Goal: Check status: Check status

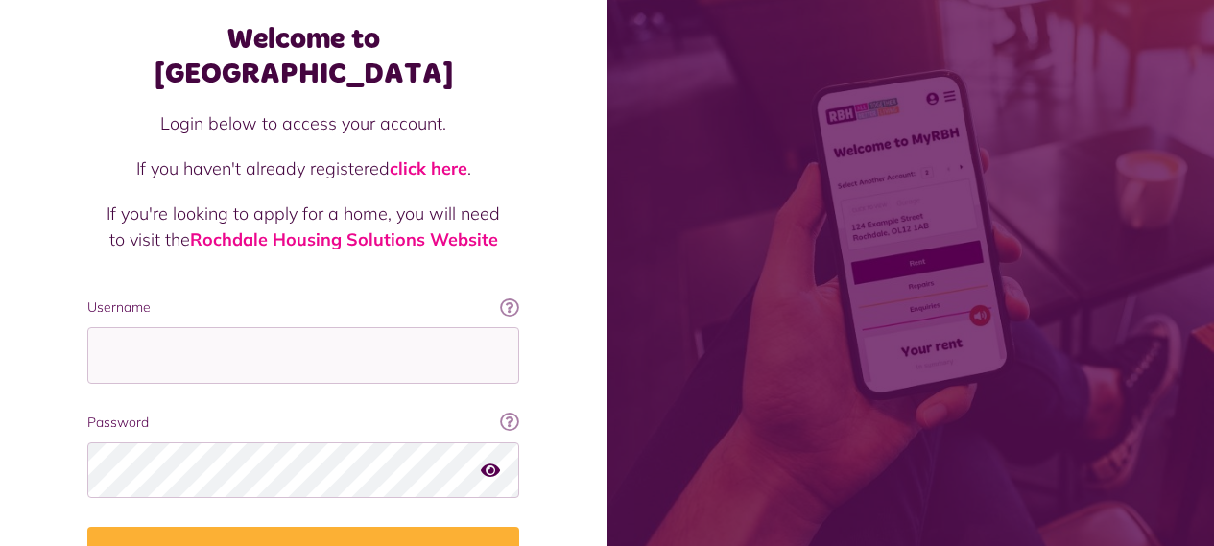
scroll to position [191, 0]
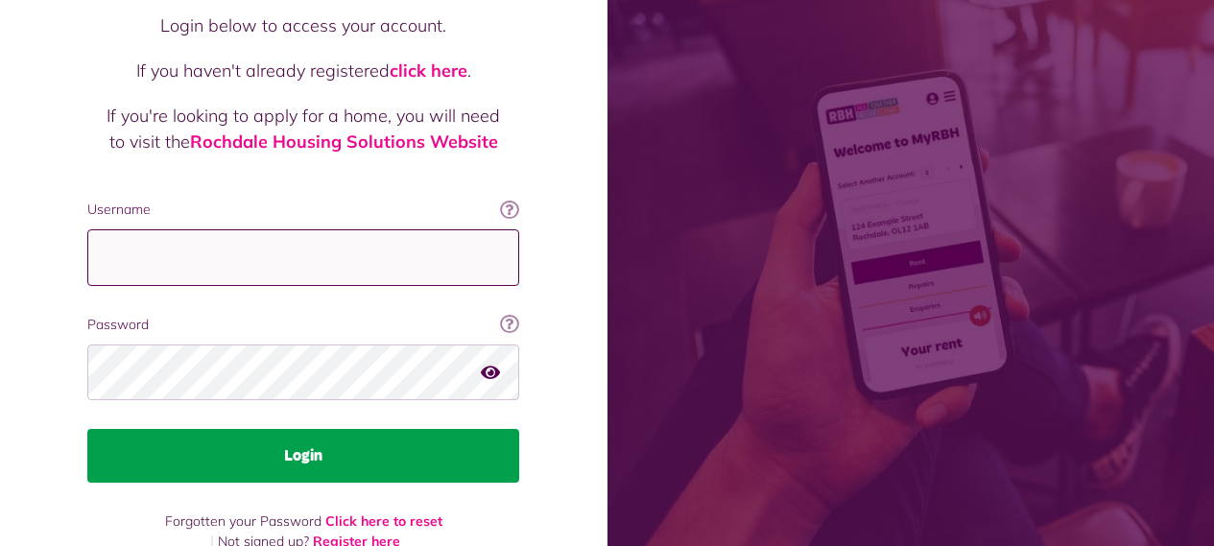
type input "**********"
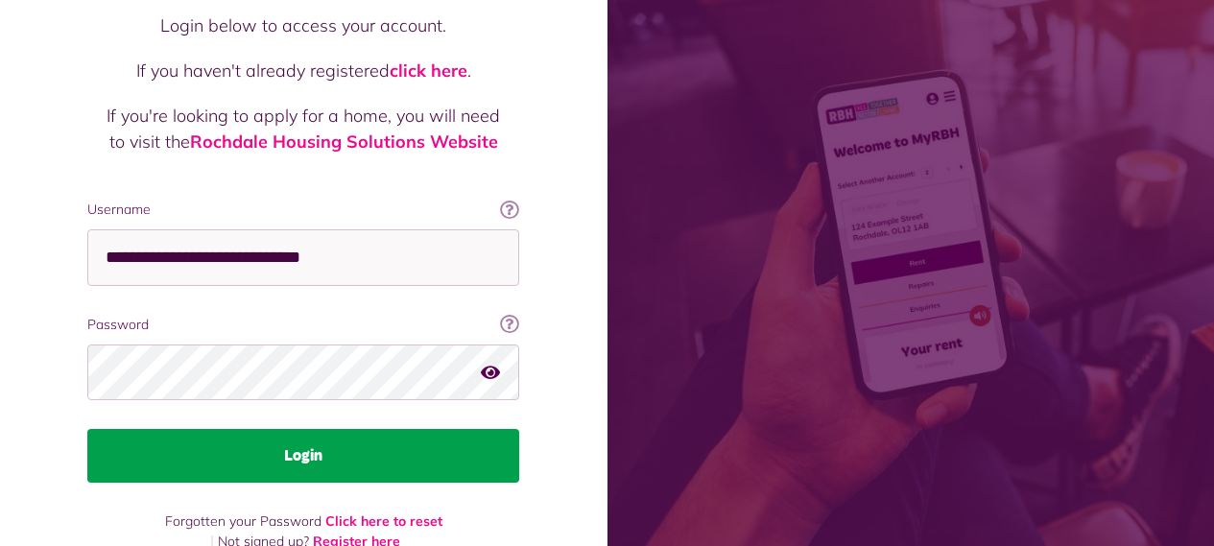
click at [324, 429] on button "Login" at bounding box center [303, 456] width 432 height 54
click at [332, 429] on button "Login" at bounding box center [303, 456] width 432 height 54
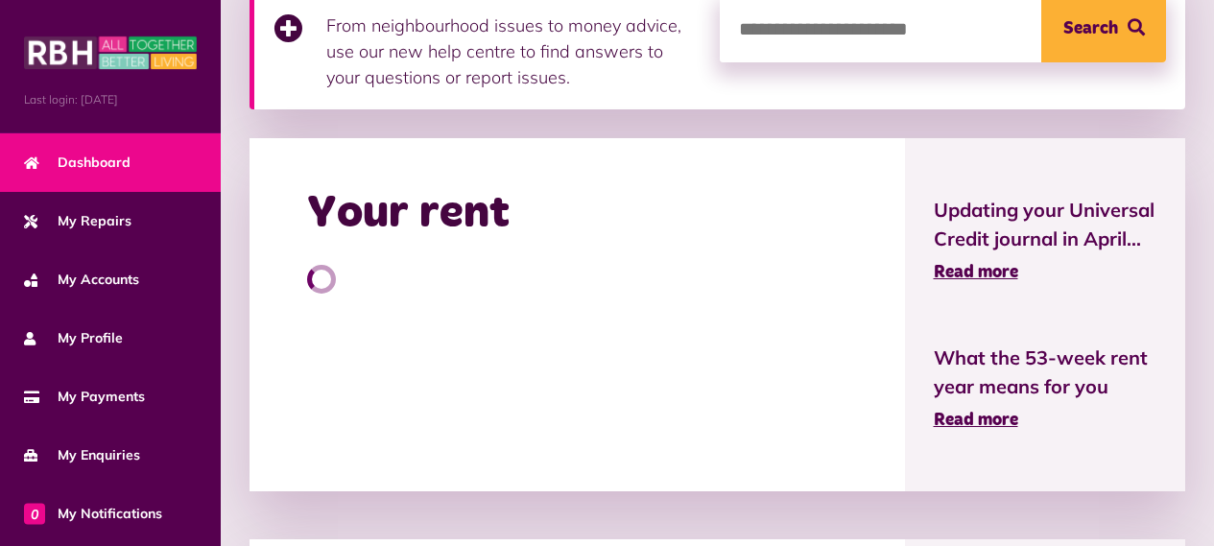
scroll to position [384, 0]
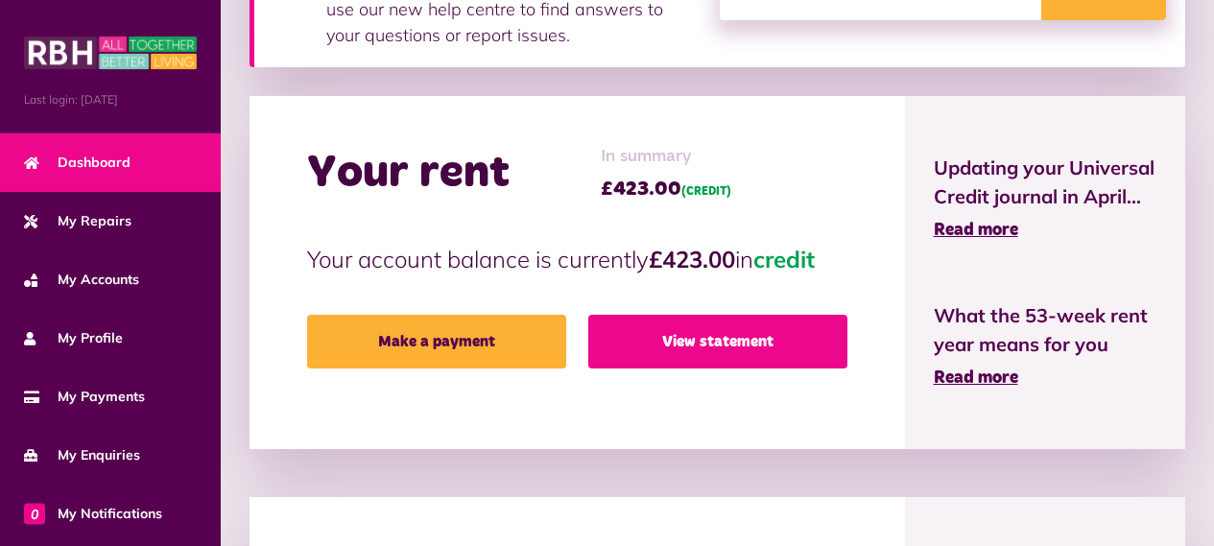
click at [682, 335] on link "View statement" at bounding box center [717, 342] width 259 height 54
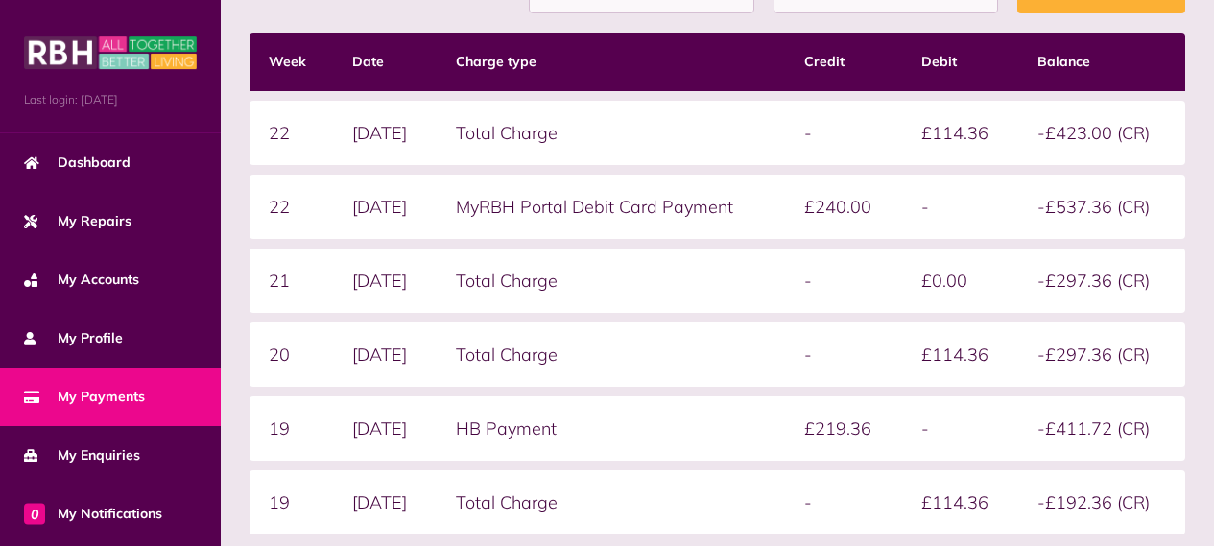
scroll to position [287, 0]
